Goal: Check status: Check status

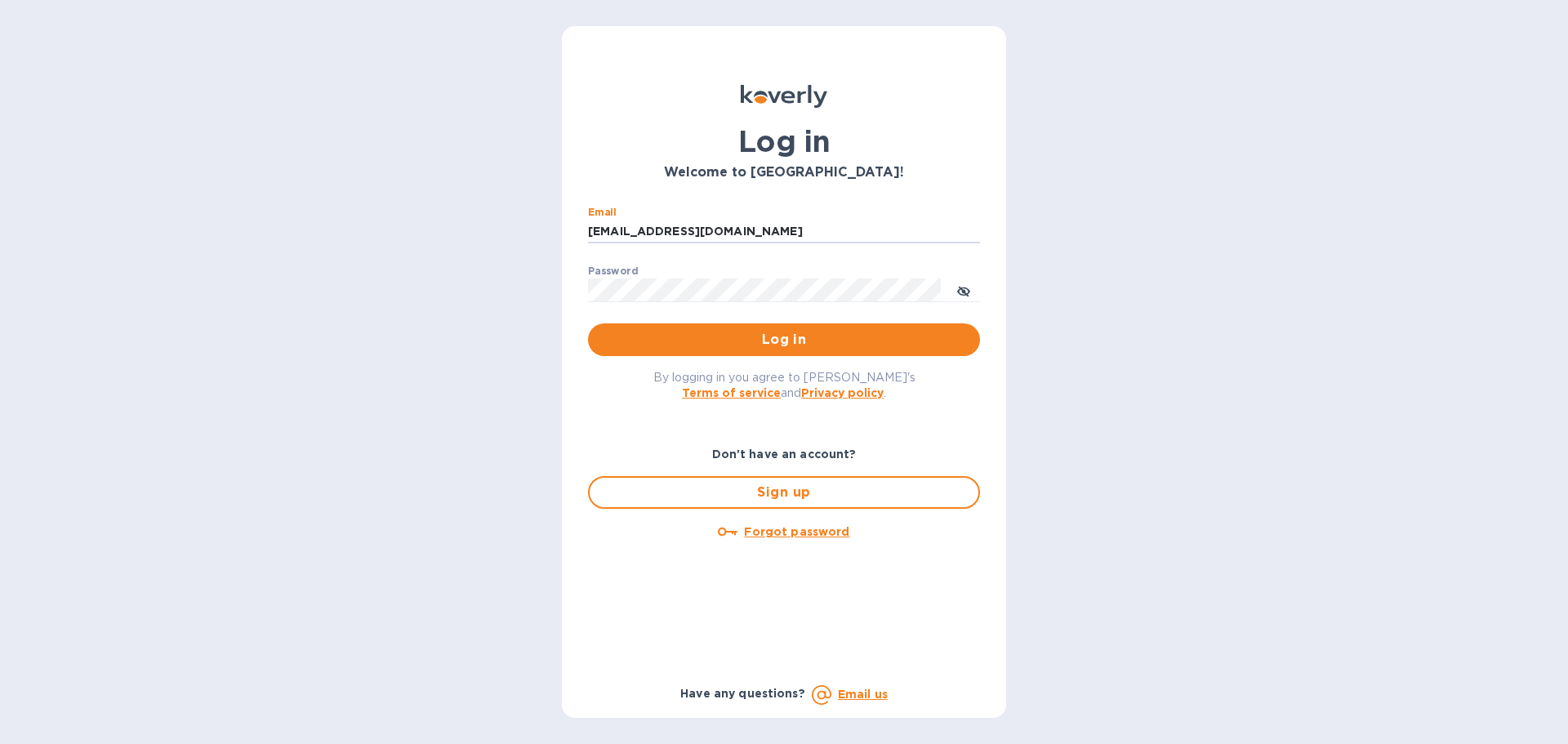
drag, startPoint x: 752, startPoint y: 229, endPoint x: 514, endPoint y: 229, distance: 238.0
click at [514, 229] on div "Log in Welcome to [GEOGRAPHIC_DATA]! Email [EMAIL_ADDRESS][DOMAIN_NAME] ​ Passw…" at bounding box center [784, 372] width 1568 height 744
type input "[EMAIL_ADDRESS][DOMAIN_NAME]"
click at [673, 332] on span "Log in" at bounding box center [784, 339] width 366 height 20
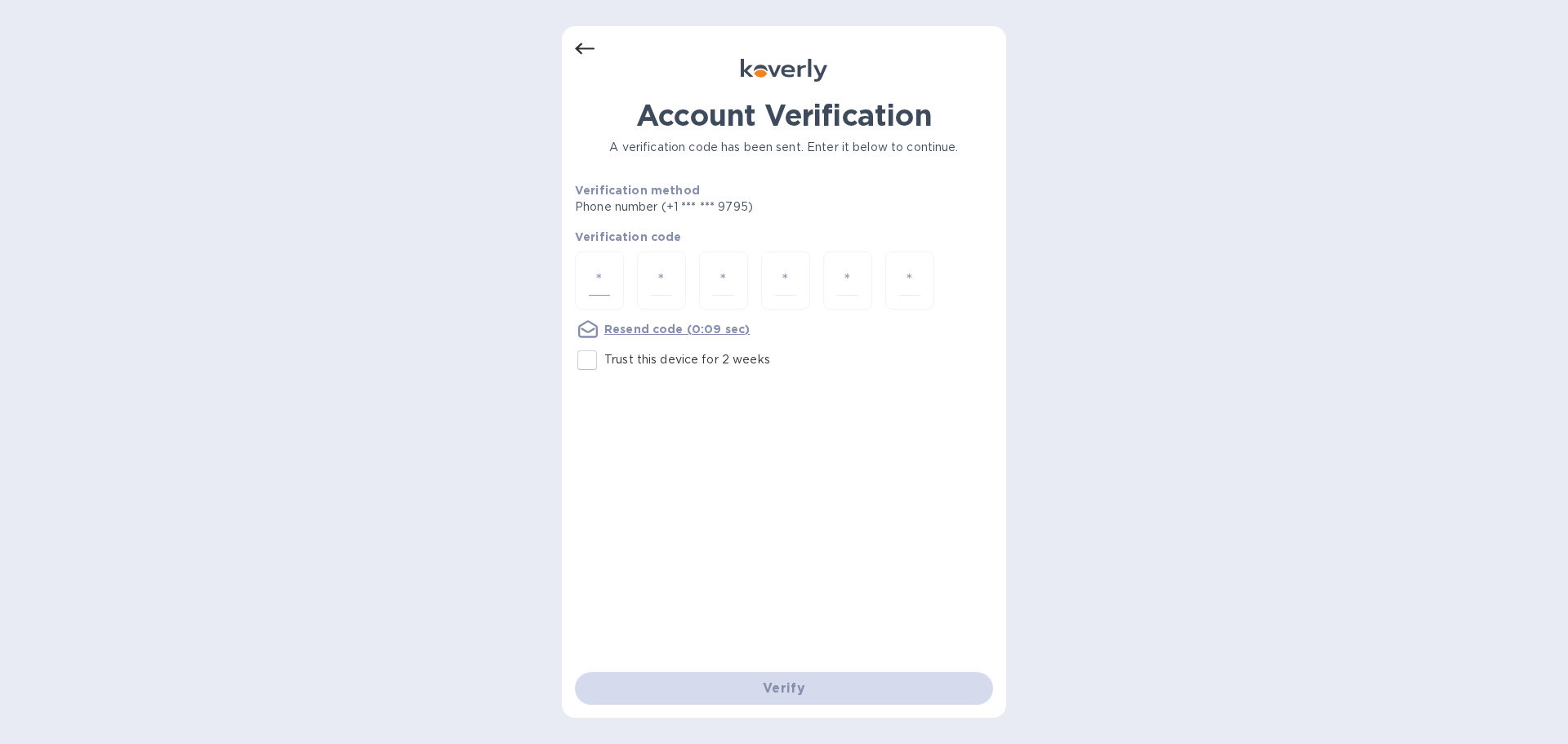
click at [603, 284] on input "number" at bounding box center [599, 280] width 21 height 30
type input "8"
type input "7"
type input "4"
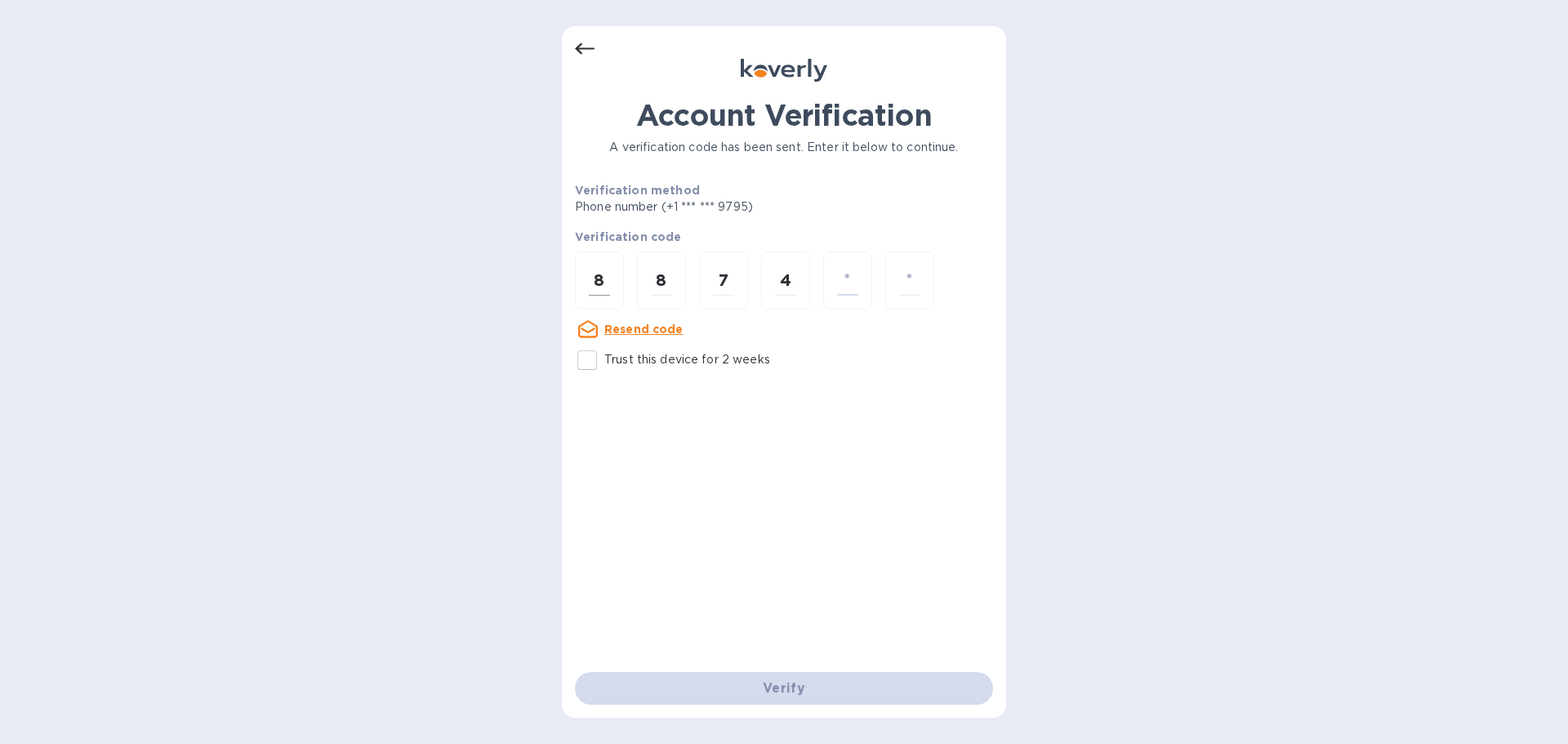
type input "8"
type input "9"
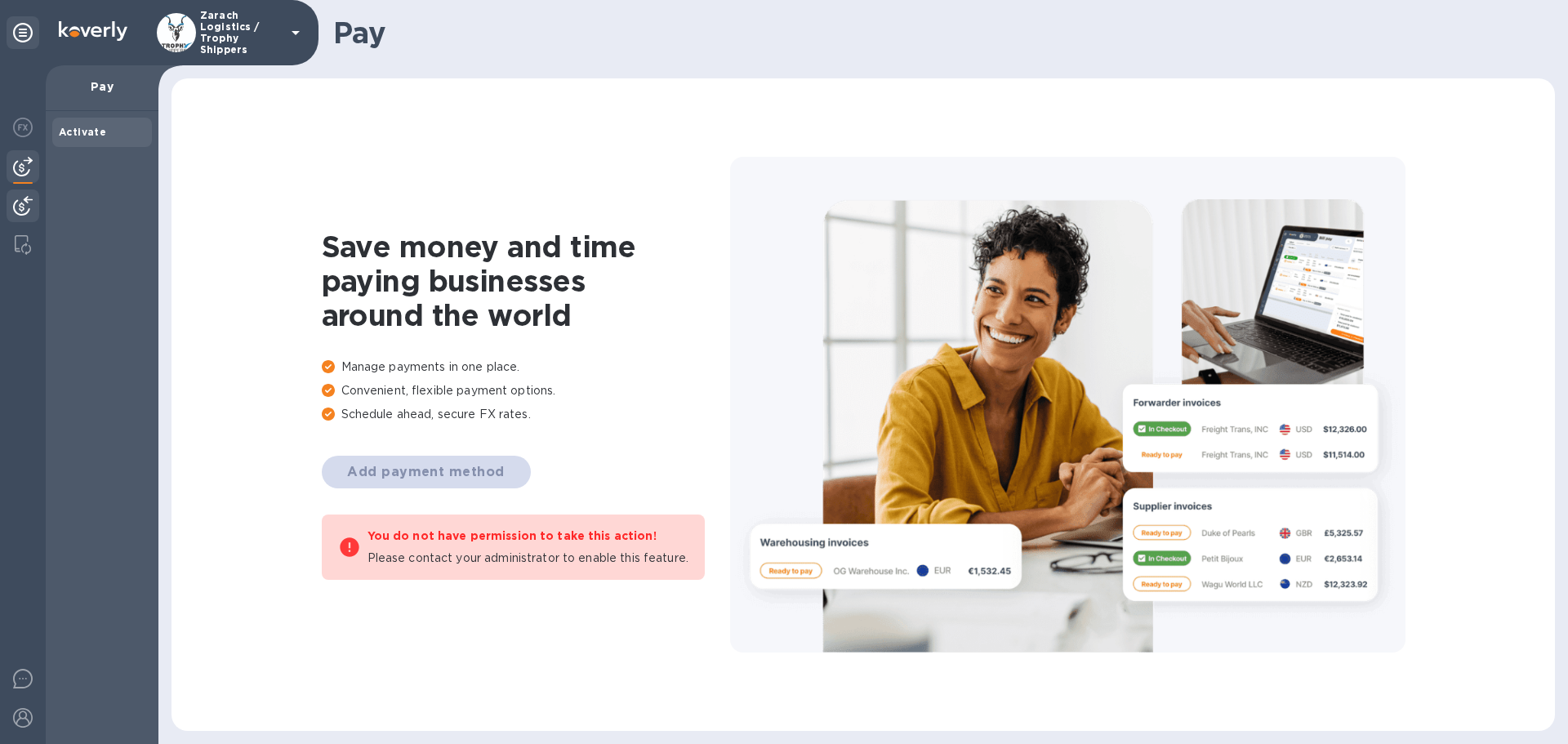
click at [21, 195] on div at bounding box center [23, 208] width 33 height 36
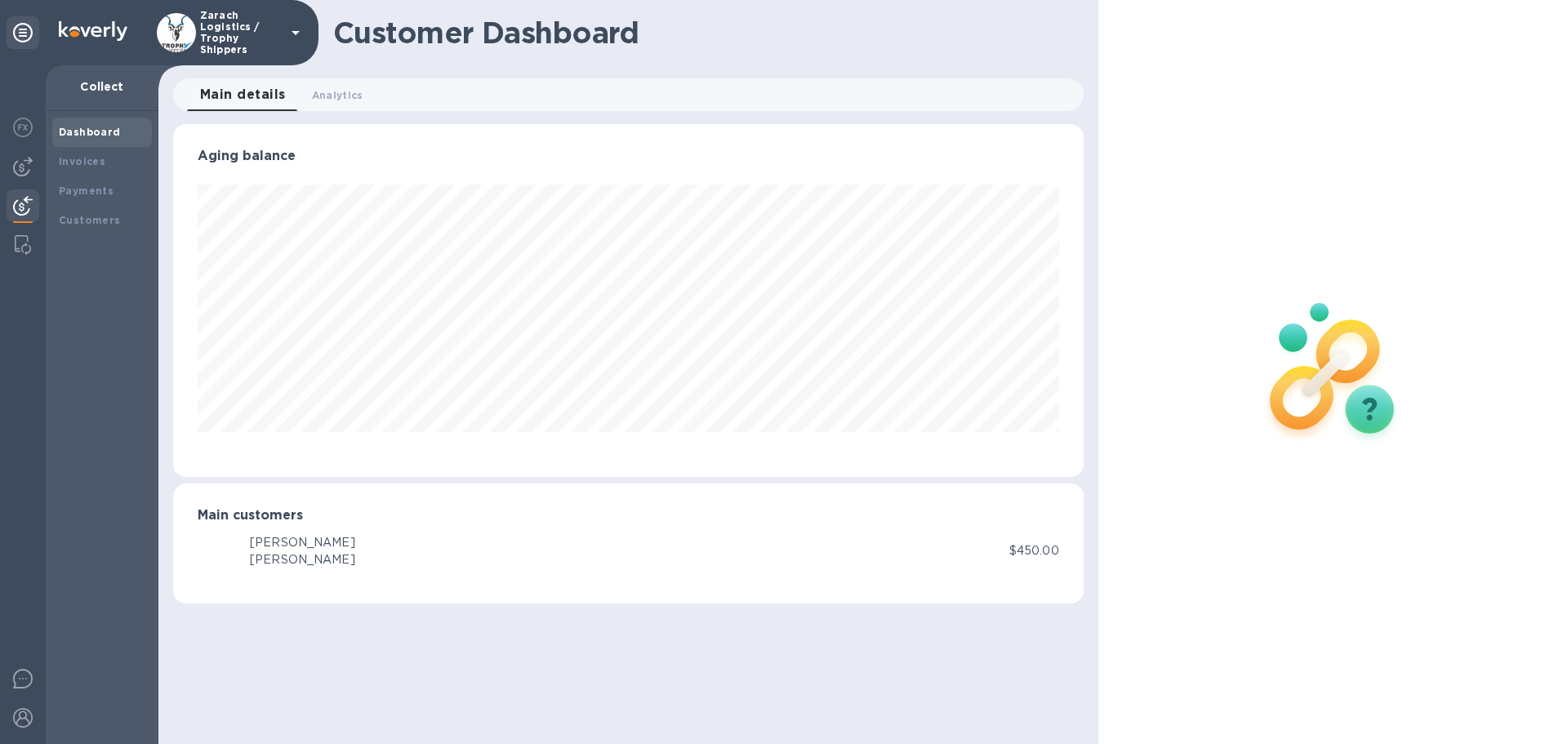
scroll to position [353, 909]
click at [79, 186] on b "Payments" at bounding box center [86, 191] width 55 height 12
